Goal: Task Accomplishment & Management: Manage account settings

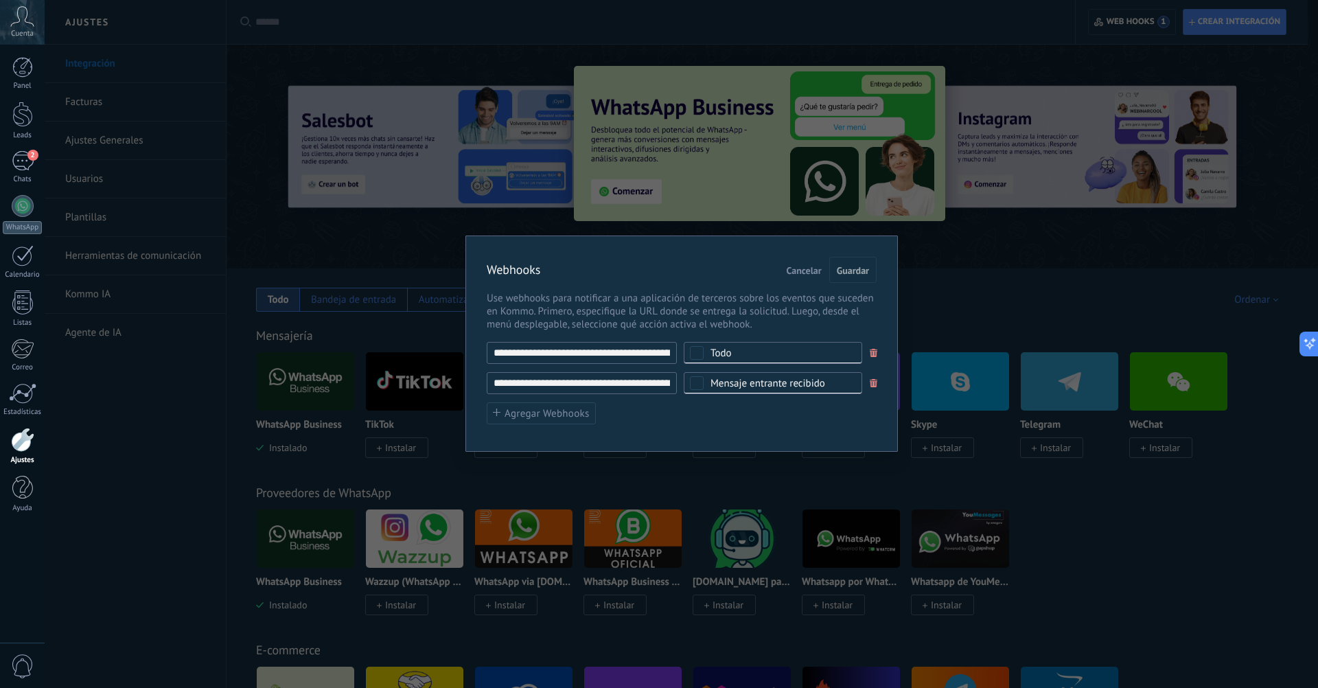
click at [807, 264] on button "Cancelar" at bounding box center [804, 270] width 46 height 26
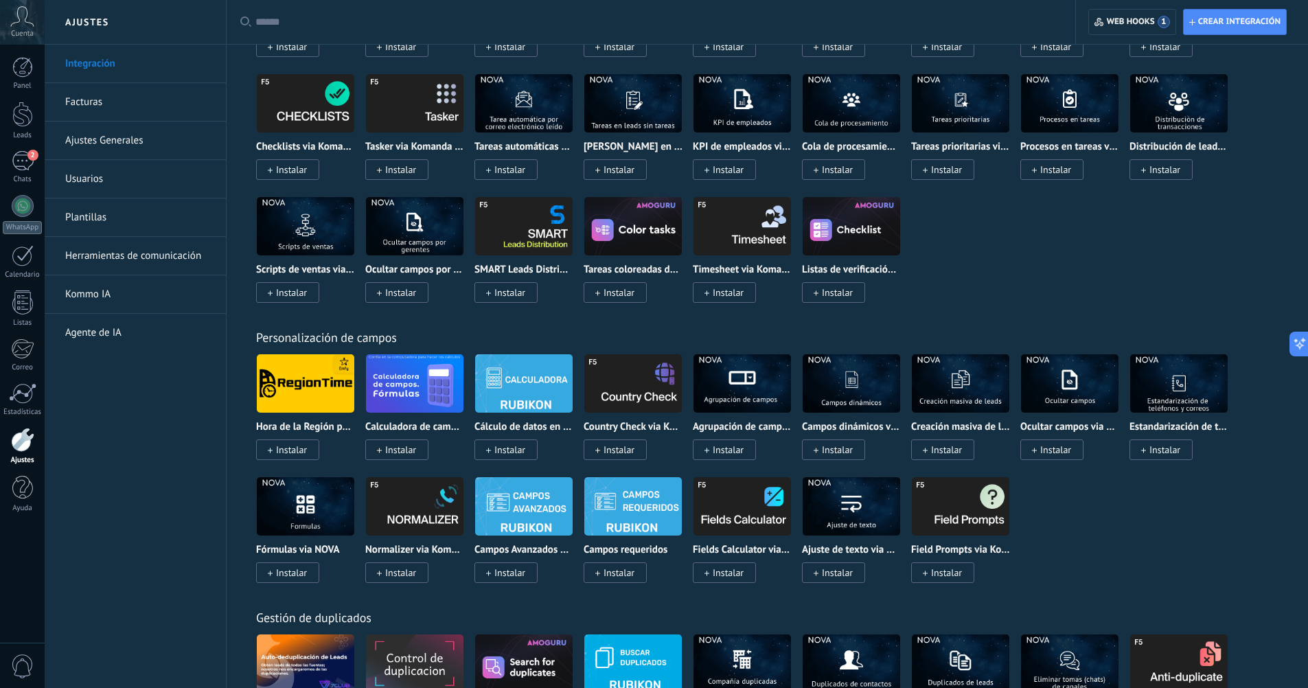
scroll to position [4388, 0]
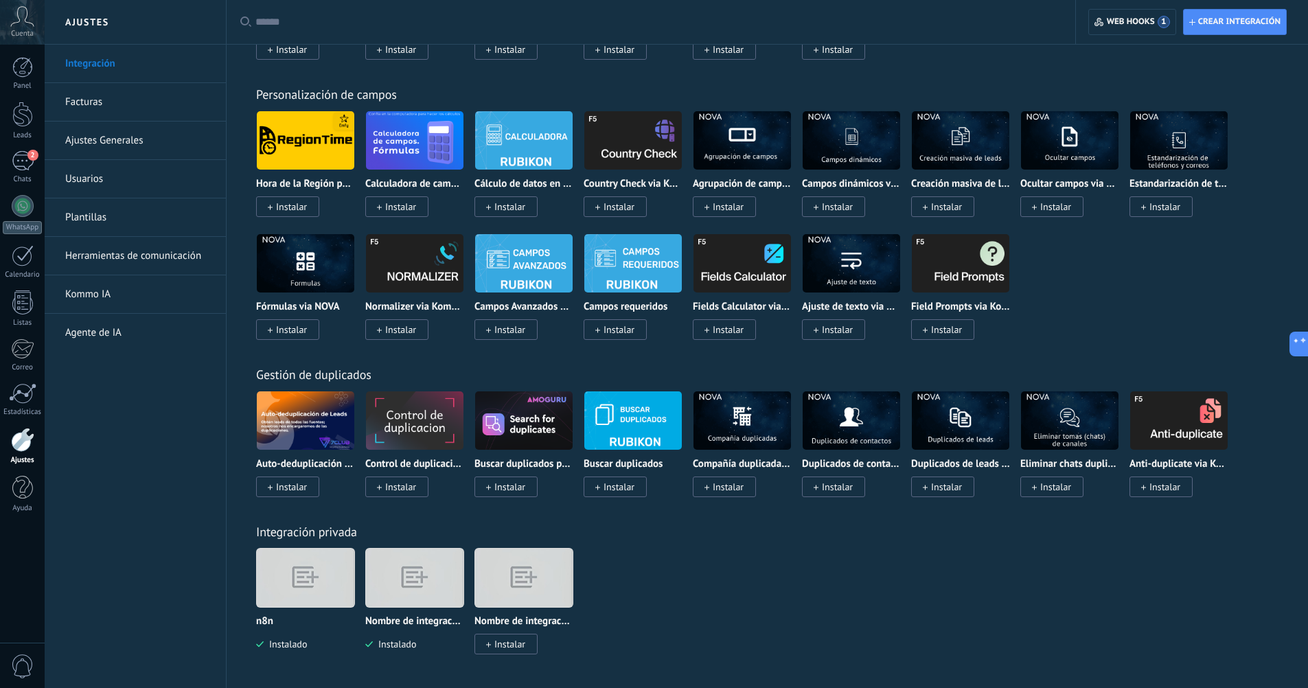
click at [305, 583] on img at bounding box center [305, 577] width 97 height 75
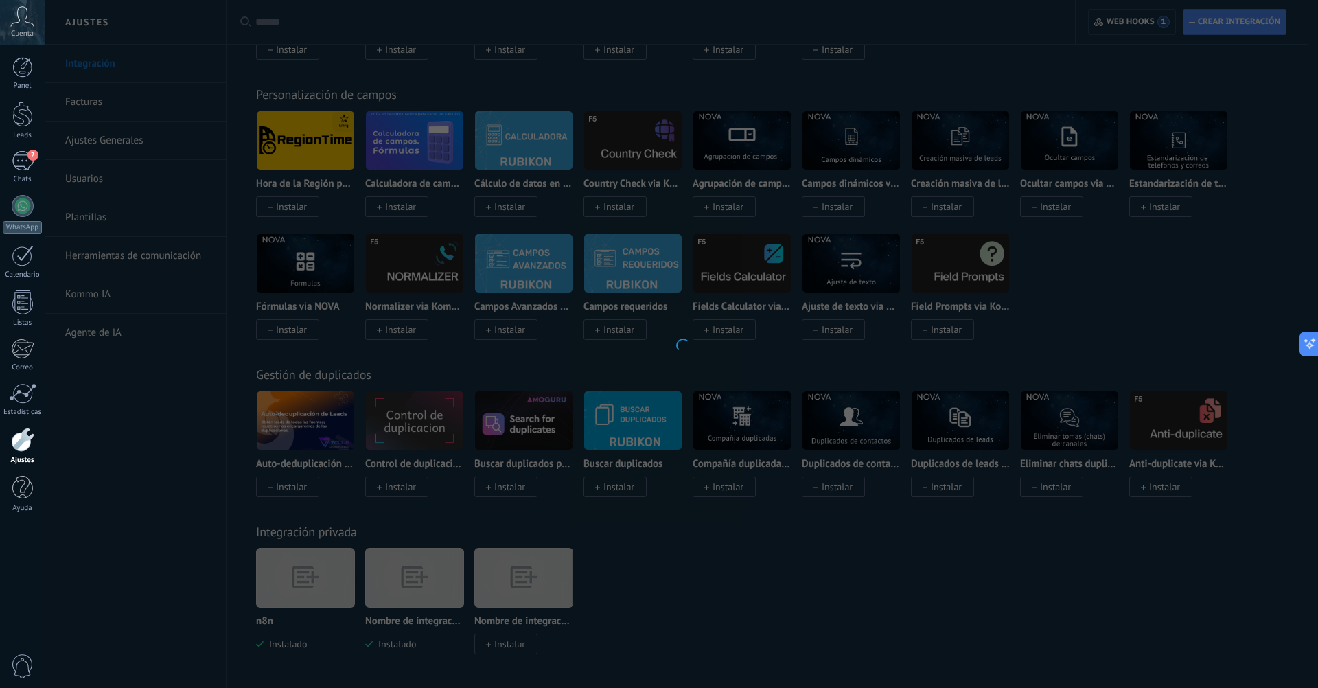
click at [305, 583] on div at bounding box center [681, 344] width 1273 height 688
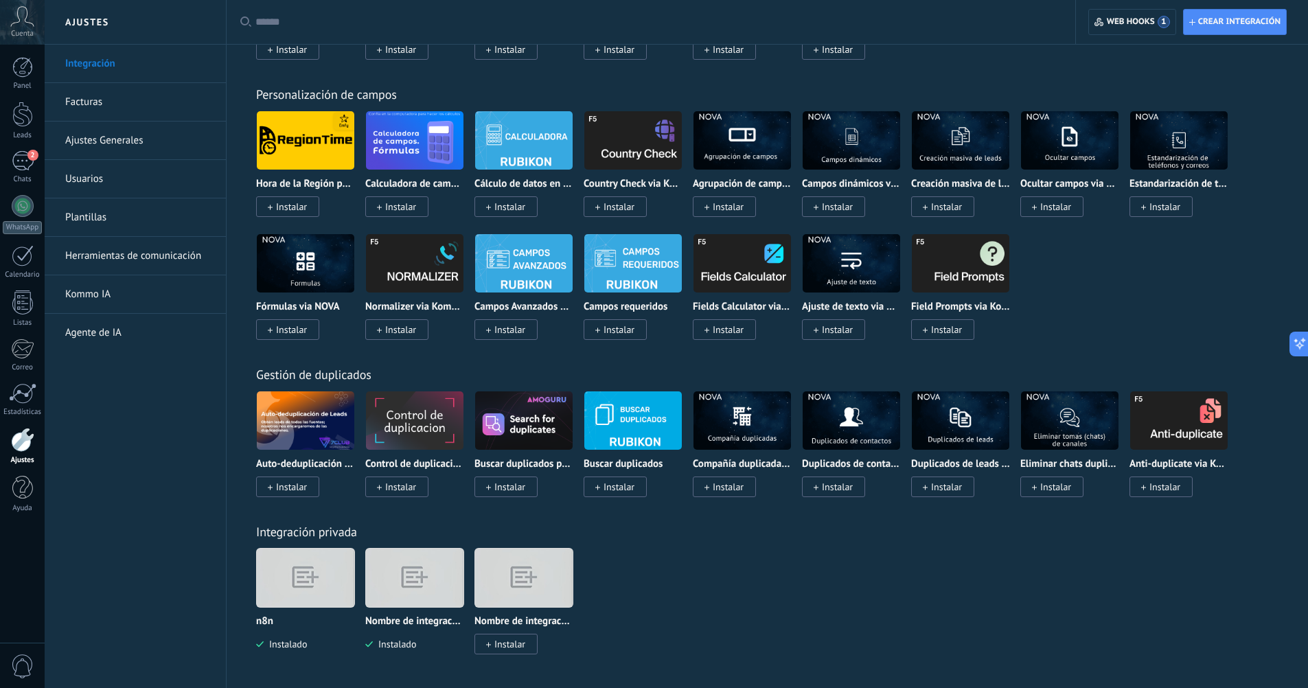
click at [318, 579] on img at bounding box center [305, 577] width 97 height 75
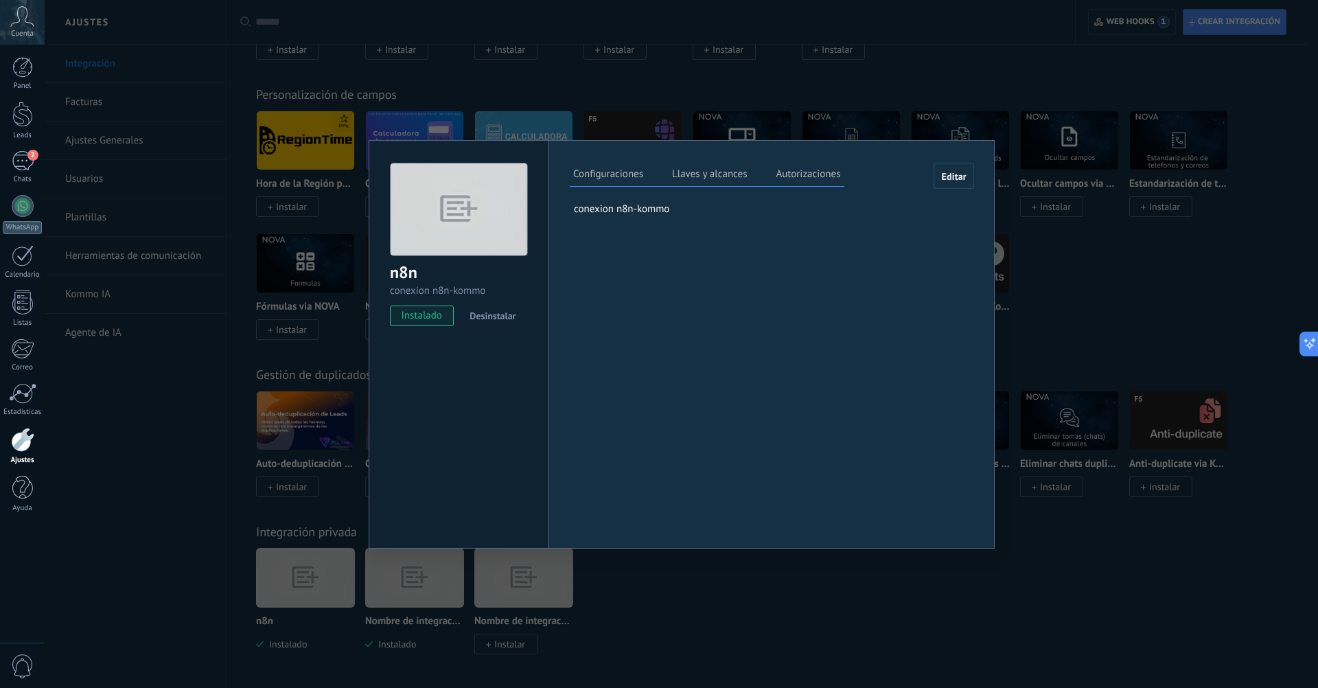
click at [745, 173] on label "Llaves y alcances" at bounding box center [710, 176] width 82 height 20
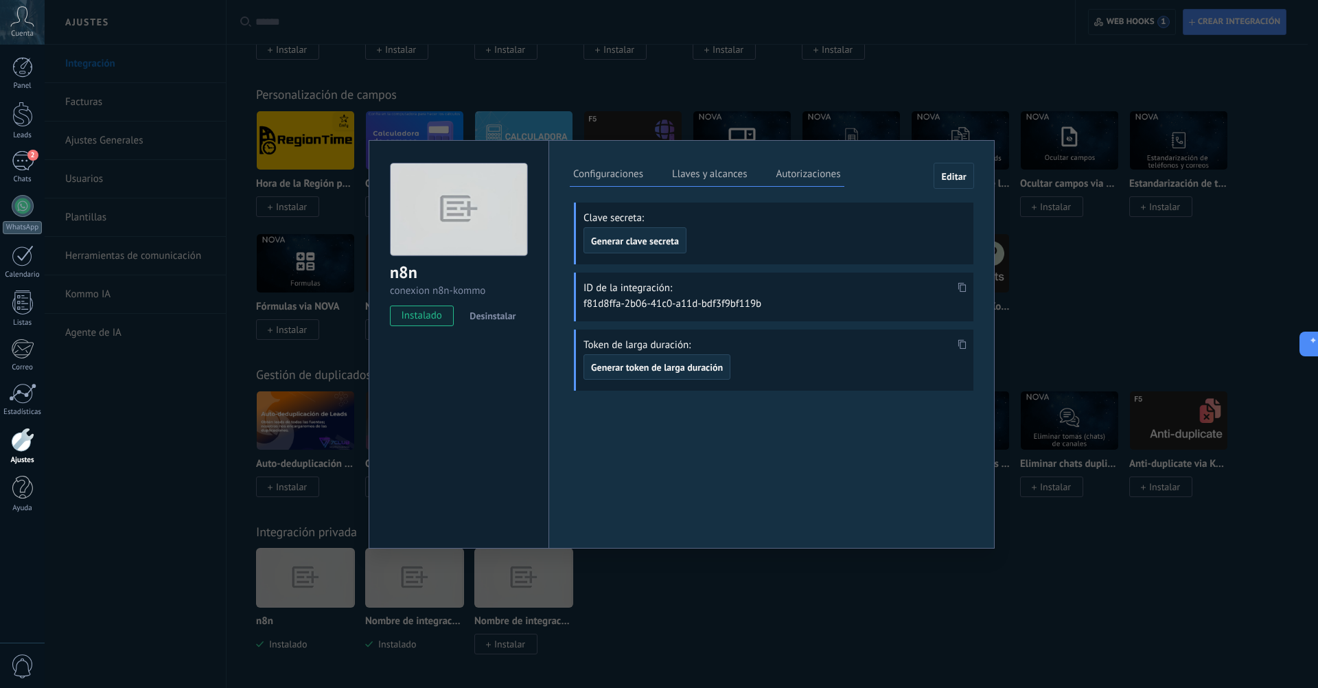
click at [622, 171] on label "Configuraciones" at bounding box center [608, 176] width 77 height 20
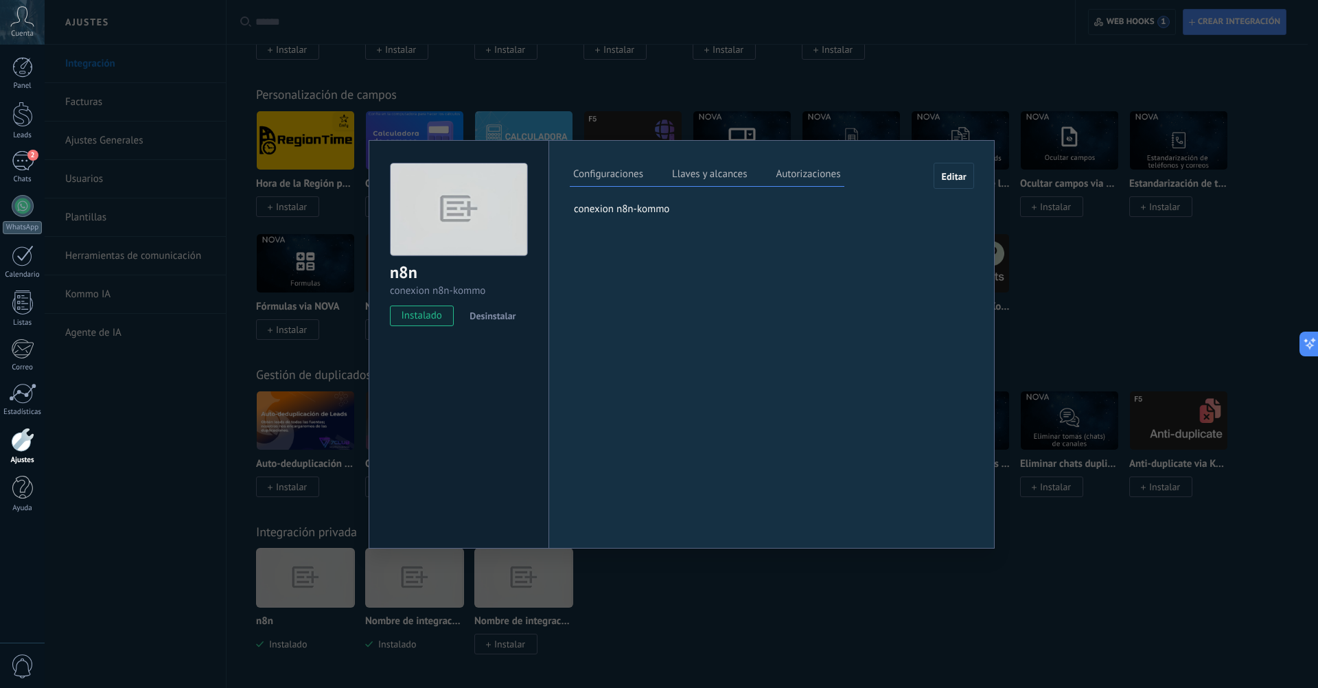
click at [812, 167] on label "Autorizaciones" at bounding box center [807, 176] width 71 height 20
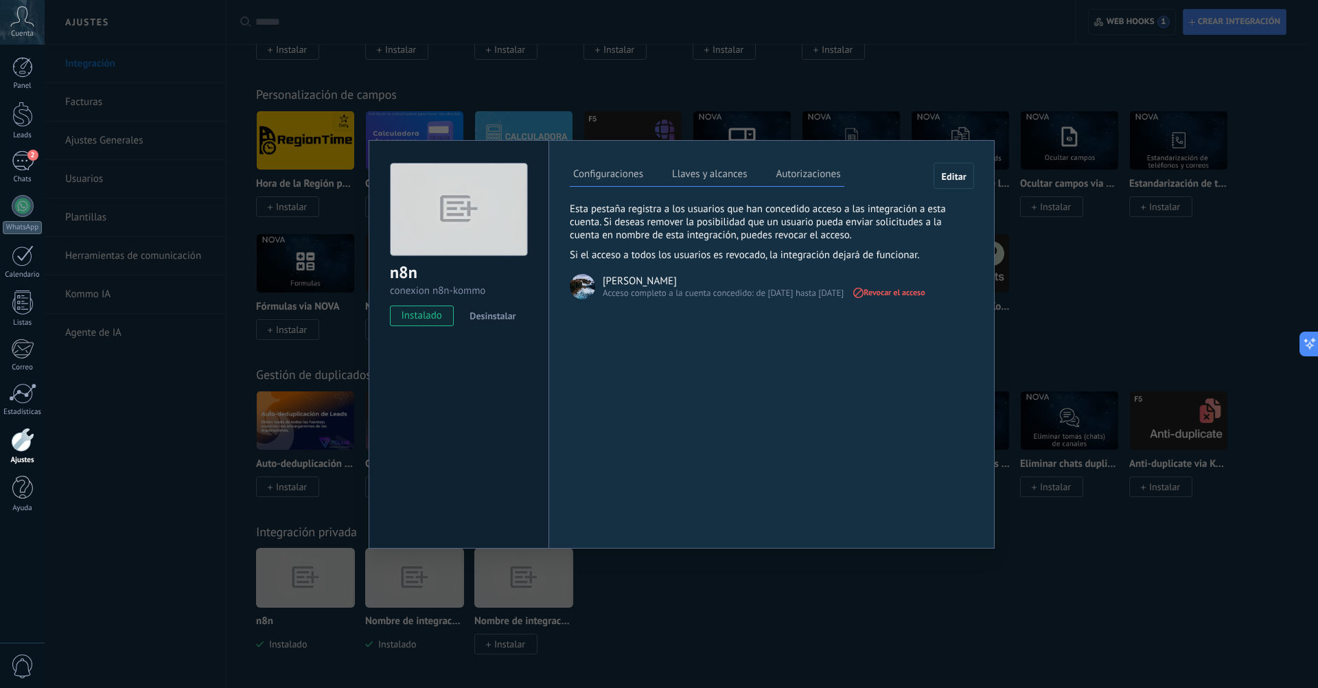
click at [709, 180] on label "Llaves y alcances" at bounding box center [710, 176] width 82 height 20
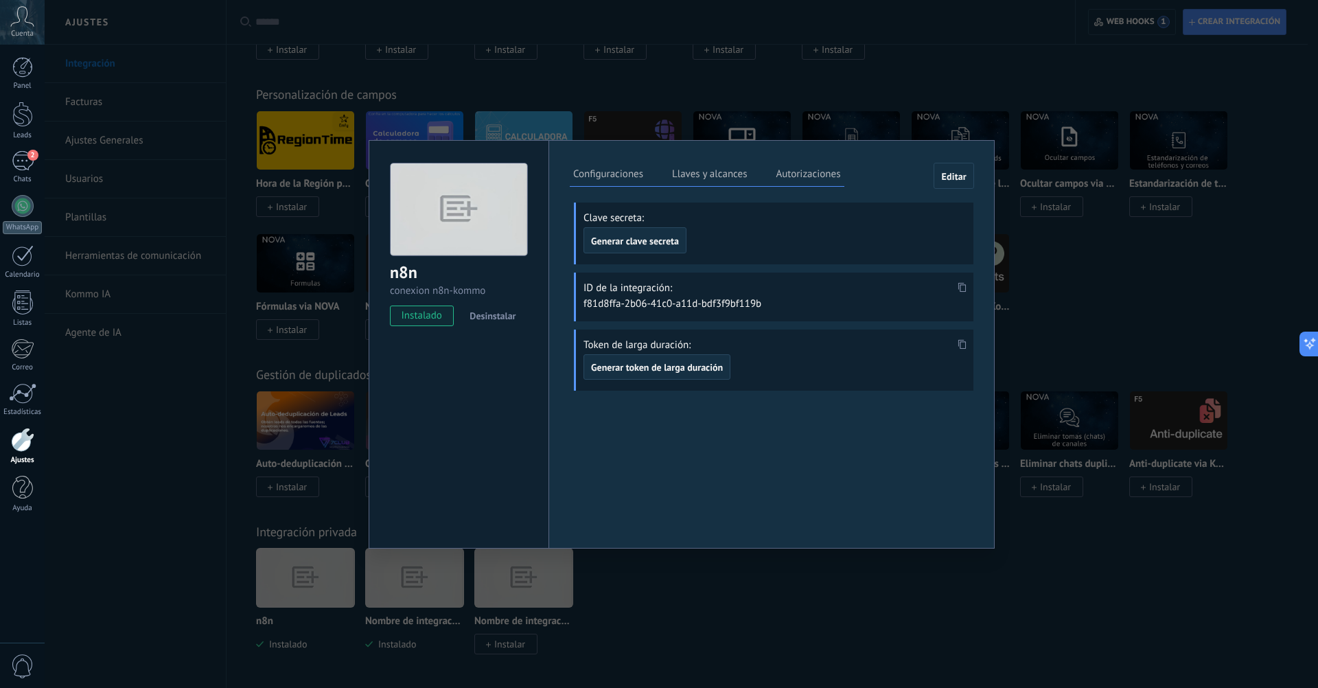
click at [941, 74] on div "n8n conexion n8n-kommo instalado Desinstalar Configuraciones Llaves y alcances …" at bounding box center [681, 344] width 1273 height 688
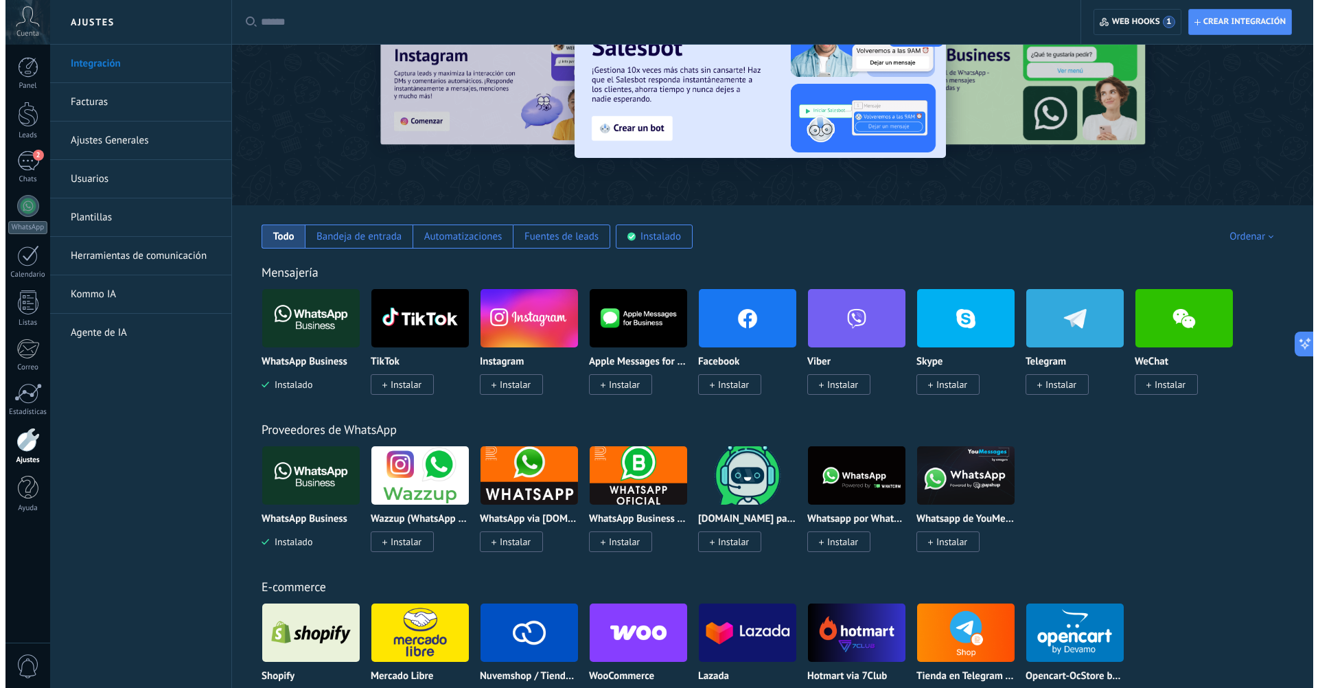
scroll to position [42, 0]
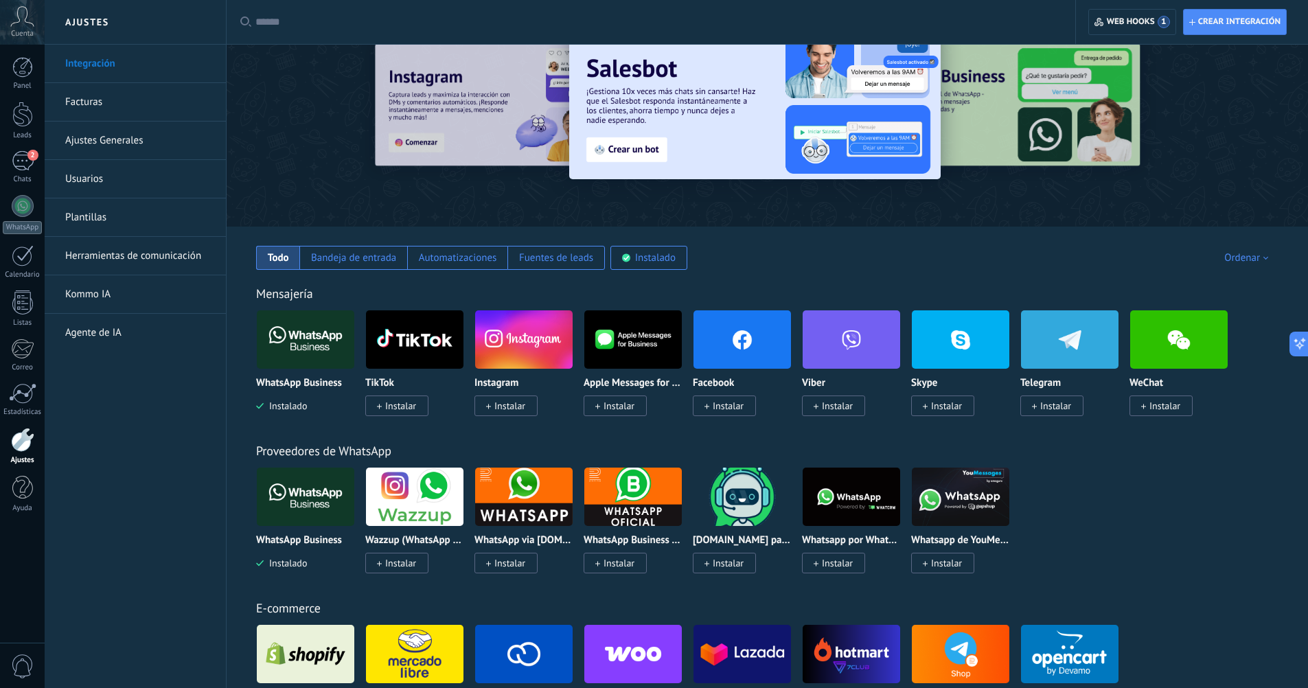
click at [297, 347] on img at bounding box center [305, 339] width 97 height 67
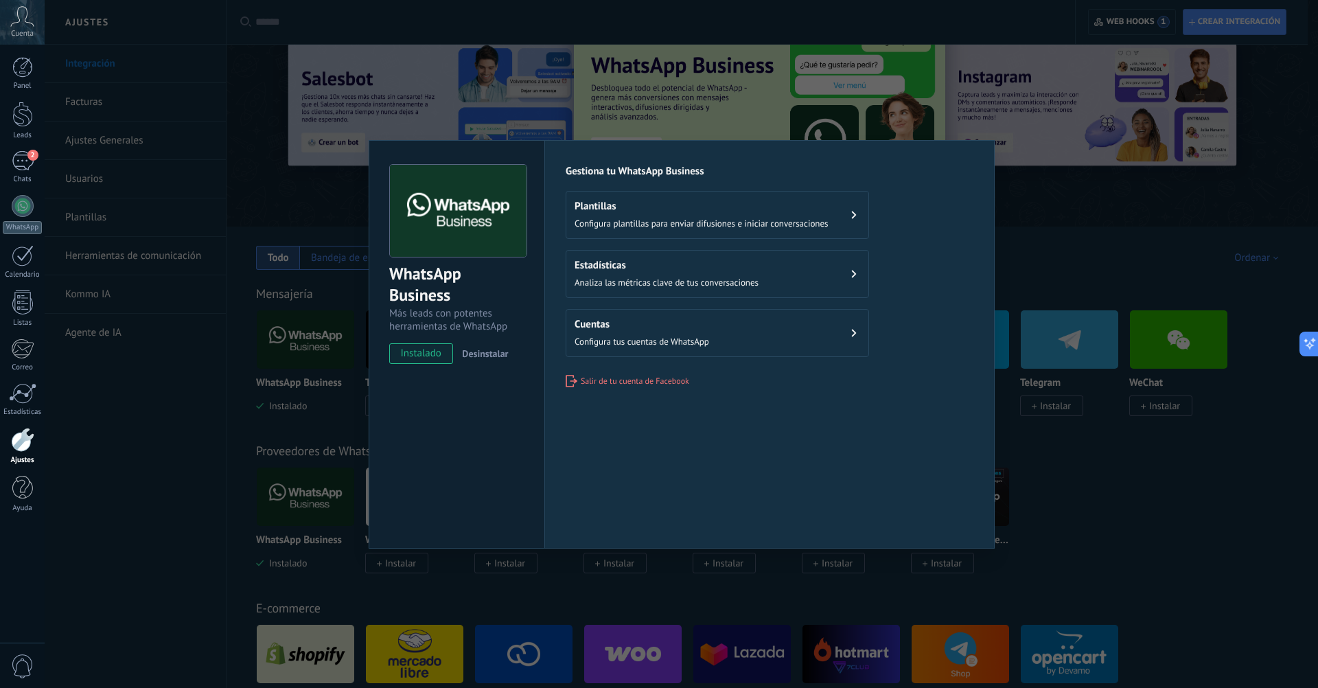
click at [1076, 262] on div "WhatsApp Business Más leads con potentes herramientas de WhatsApp instalado Des…" at bounding box center [681, 344] width 1273 height 688
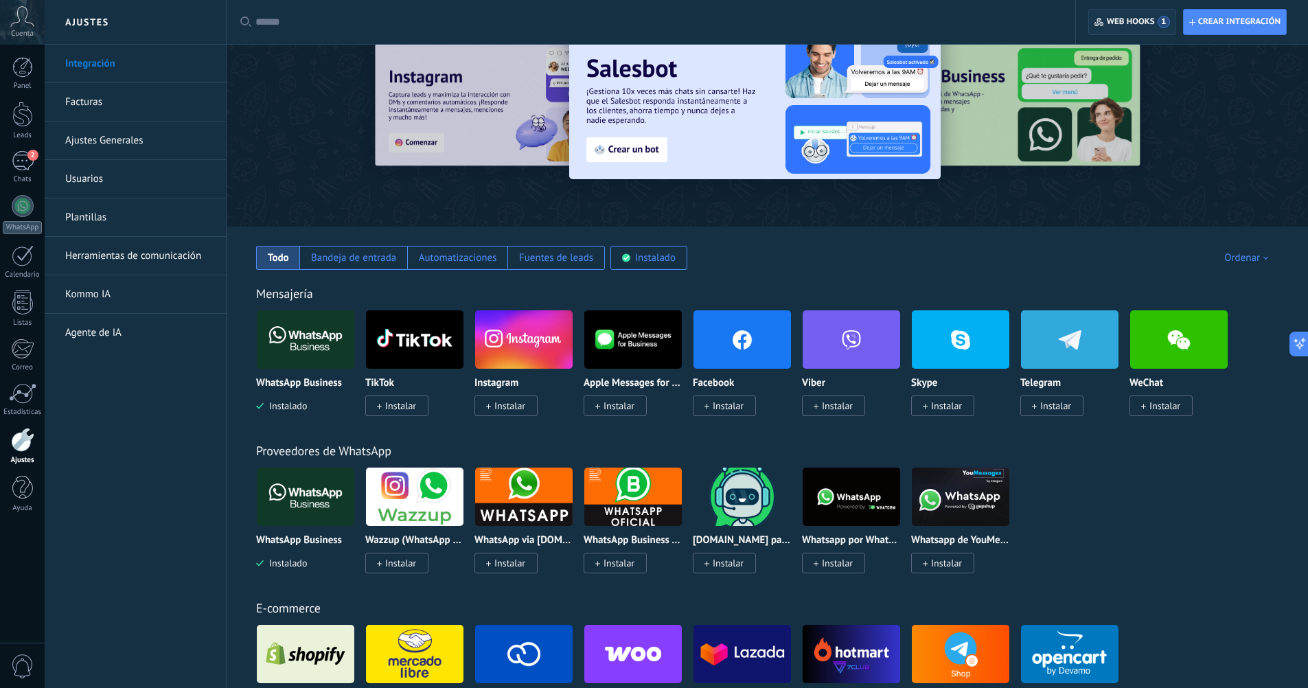
click at [1147, 16] on span "Web hooks 1" at bounding box center [1138, 22] width 63 height 12
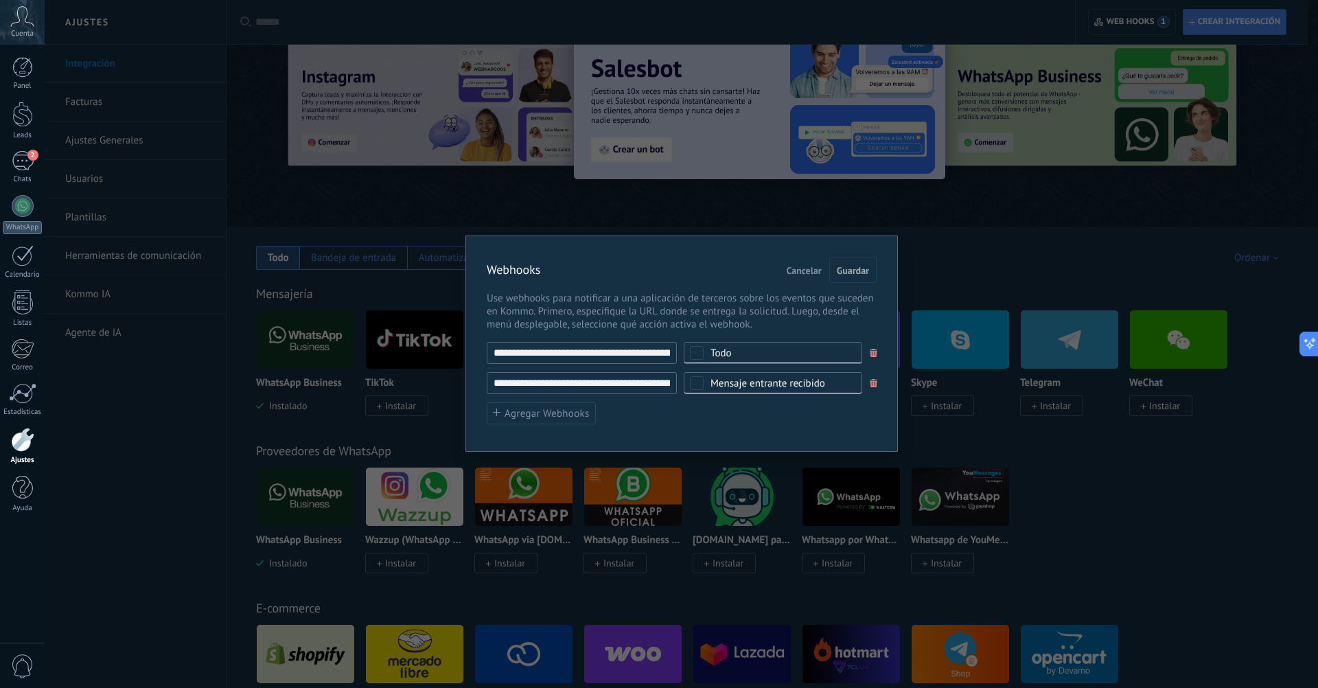
click at [415, 198] on div "**********" at bounding box center [681, 344] width 1273 height 688
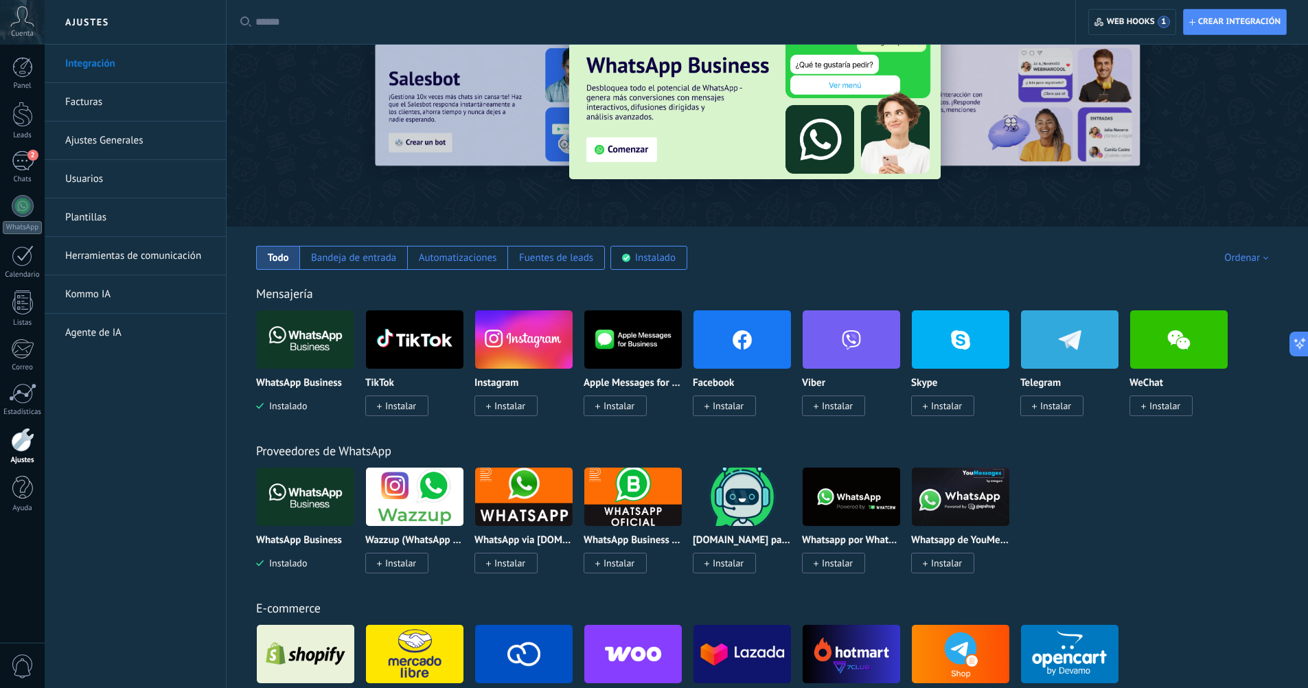
click at [297, 355] on img at bounding box center [305, 339] width 97 height 67
